Goal: Information Seeking & Learning: Learn about a topic

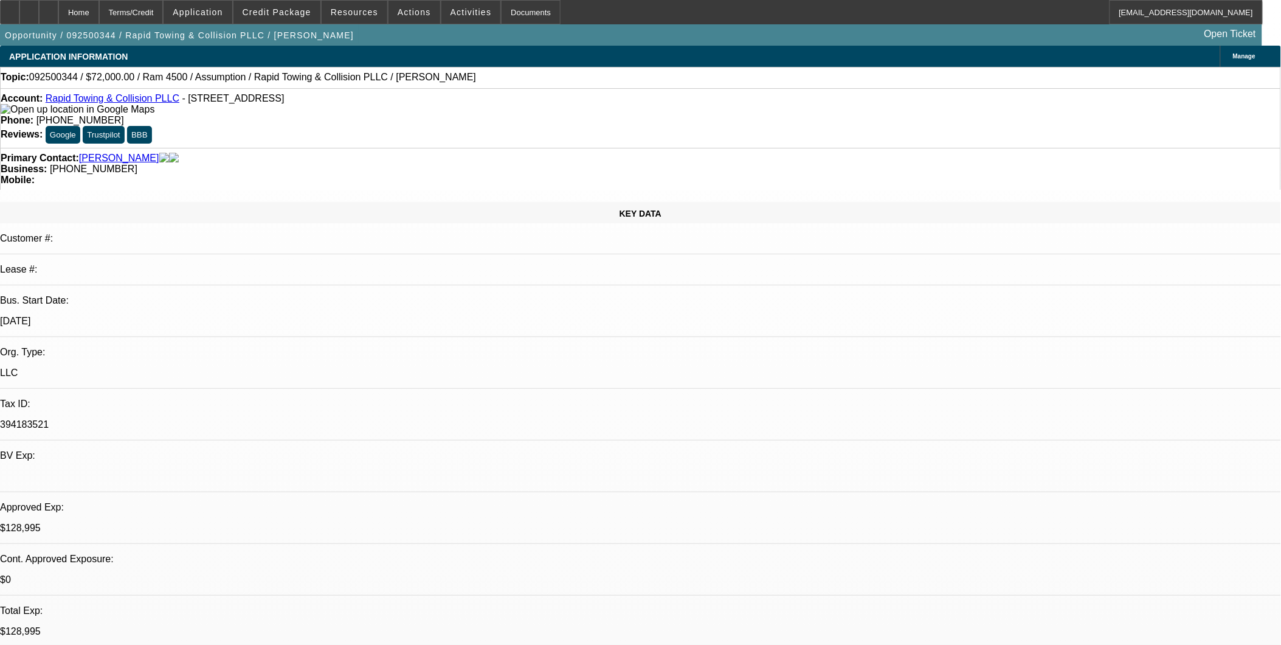
select select "0.2"
select select "2"
select select "0.1"
select select "4"
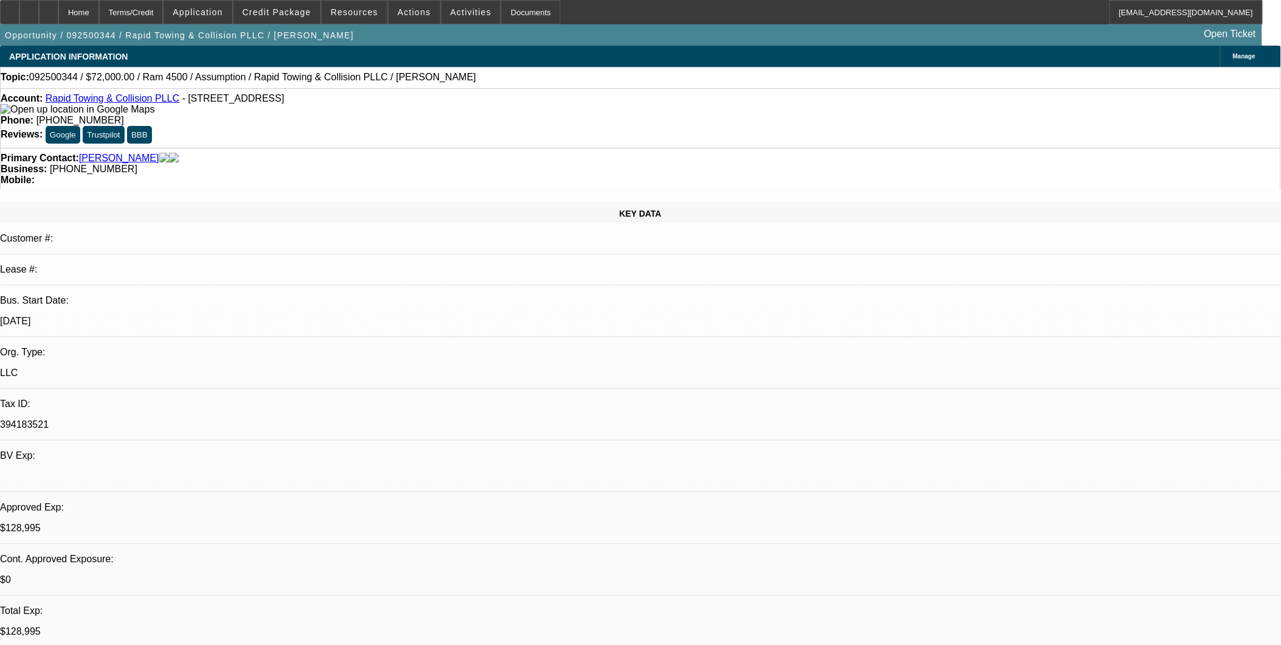
select select "0"
select select "2"
select select "0.1"
select select "4"
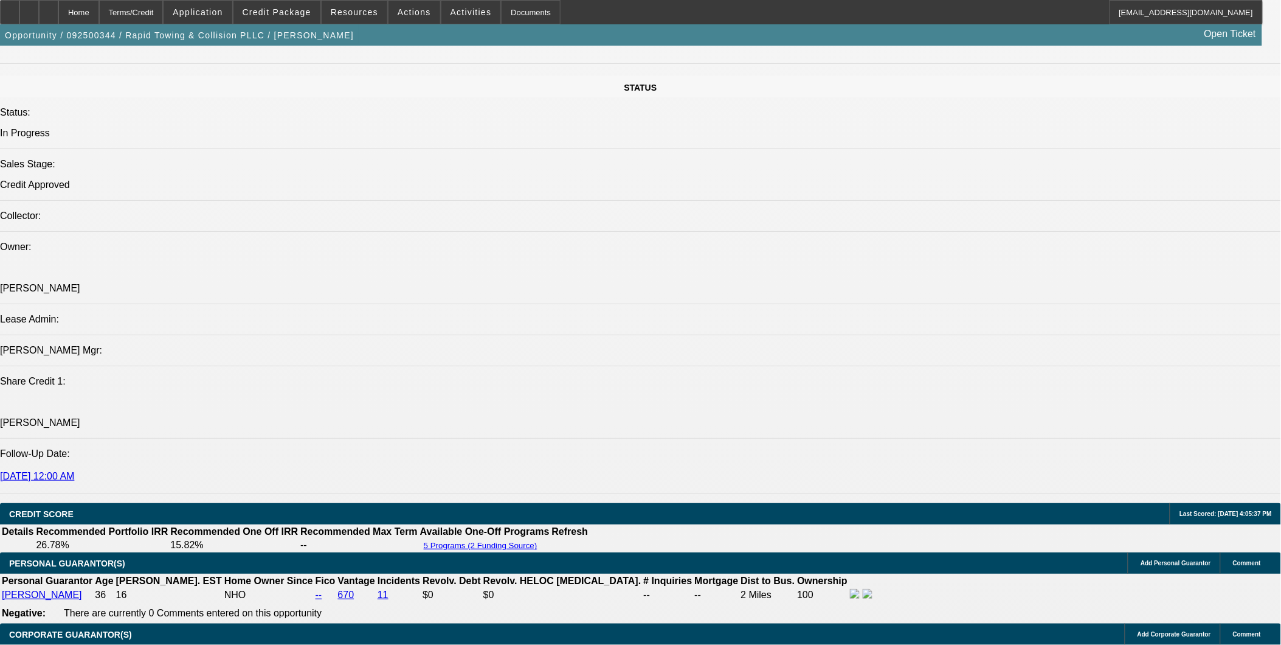
scroll to position [1284, 0]
